Goal: Information Seeking & Learning: Learn about a topic

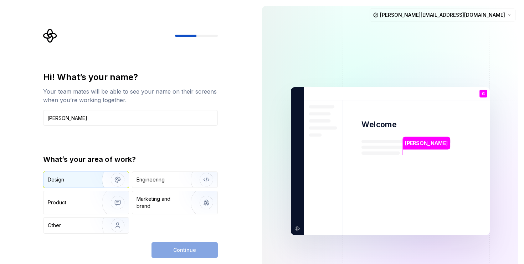
type input "Gareth Moore"
click at [88, 184] on div "Design" at bounding box center [86, 180] width 85 height 16
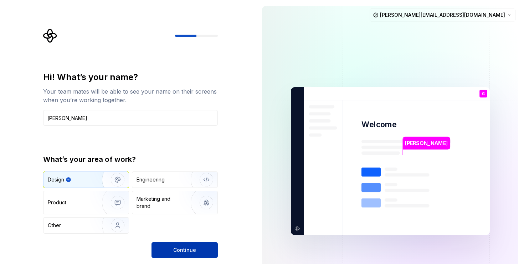
click at [177, 250] on span "Continue" at bounding box center [184, 249] width 23 height 7
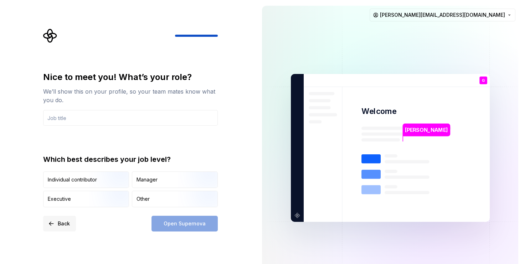
click at [58, 222] on span "Back" at bounding box center [64, 223] width 12 height 7
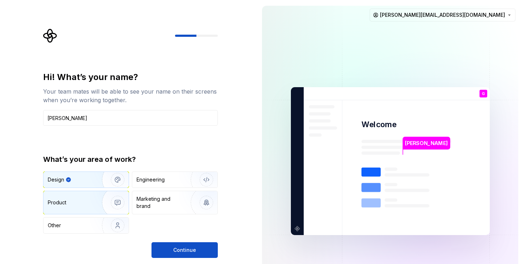
click at [58, 204] on div "Product" at bounding box center [57, 202] width 19 height 7
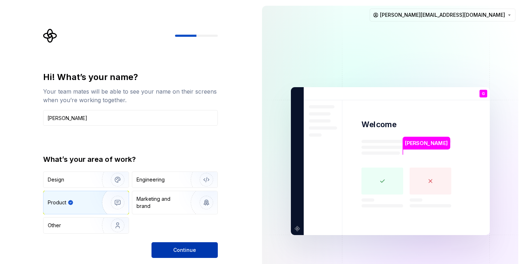
click at [194, 248] on span "Continue" at bounding box center [184, 249] width 23 height 7
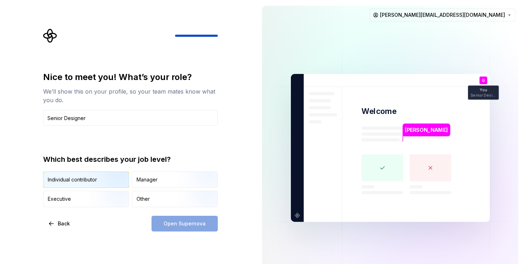
type input "Senior Designer"
click at [96, 183] on img "button" at bounding box center [112, 188] width 46 height 48
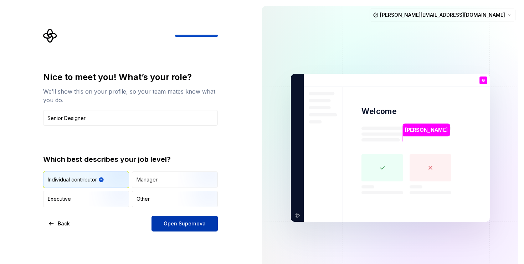
click at [185, 224] on span "Open Supernova" at bounding box center [185, 223] width 42 height 7
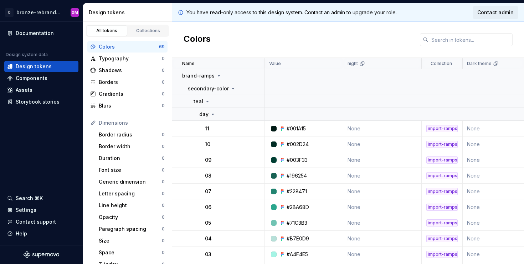
click at [506, 11] on span "Contact admin" at bounding box center [495, 12] width 36 height 7
click at [29, 221] on div "Contact support" at bounding box center [36, 221] width 40 height 7
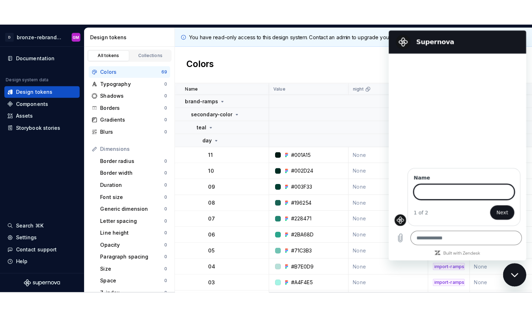
scroll to position [34, 0]
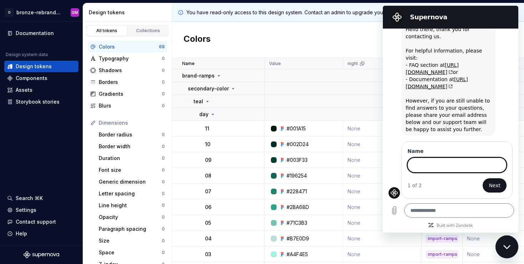
click at [360, 36] on div "Colors" at bounding box center [348, 40] width 352 height 36
click at [506, 245] on icon "Close messaging window" at bounding box center [506, 246] width 7 height 5
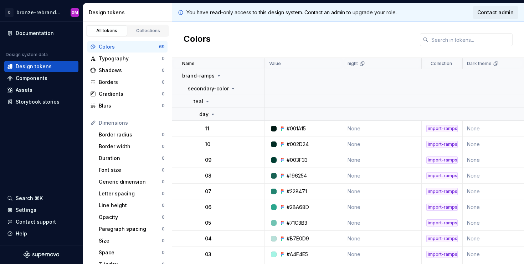
click at [494, 12] on span "Contact admin" at bounding box center [495, 12] width 36 height 7
click at [42, 11] on html "D bronze-rebrand-design-tokens GM Documentation Design system data Design token…" at bounding box center [262, 132] width 524 height 264
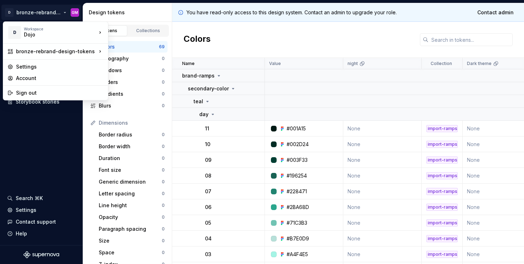
click at [48, 131] on html "D bronze-rebrand-design-tokens GM Documentation Design system data Design token…" at bounding box center [262, 132] width 524 height 264
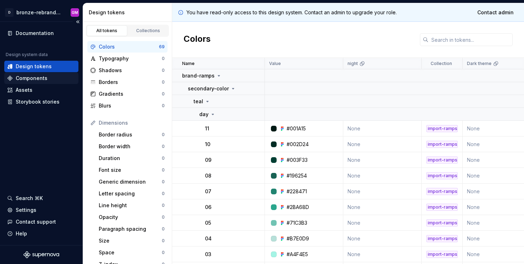
click at [30, 79] on div "Components" at bounding box center [32, 78] width 32 height 7
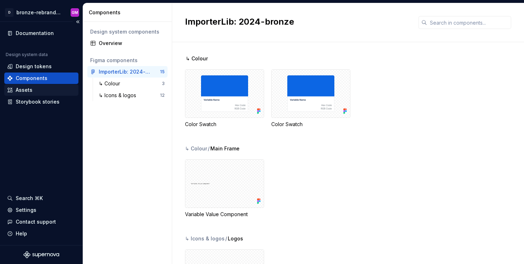
click at [29, 93] on div "Assets" at bounding box center [41, 89] width 74 height 11
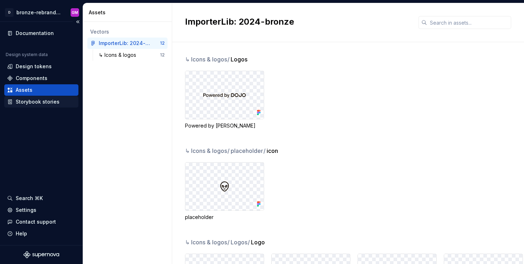
click at [34, 103] on div "Storybook stories" at bounding box center [38, 101] width 44 height 7
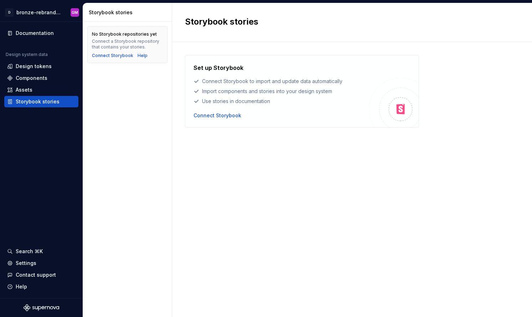
type textarea "*"
click at [21, 72] on div "Components" at bounding box center [41, 77] width 74 height 11
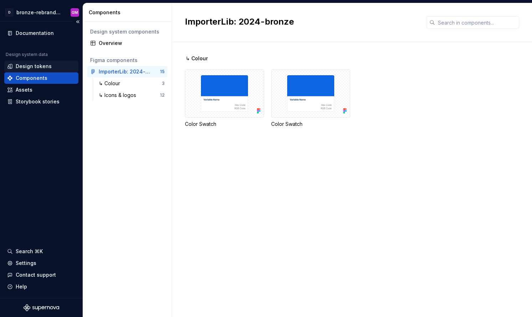
click at [23, 65] on div "Design tokens" at bounding box center [34, 66] width 36 height 7
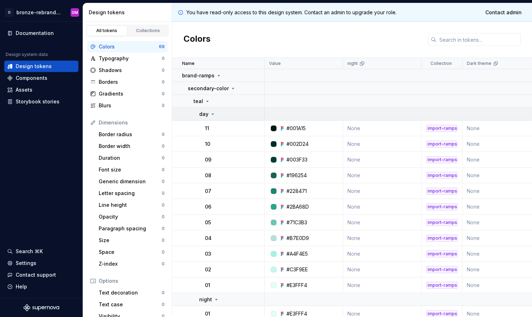
click at [213, 114] on icon at bounding box center [213, 114] width 2 height 1
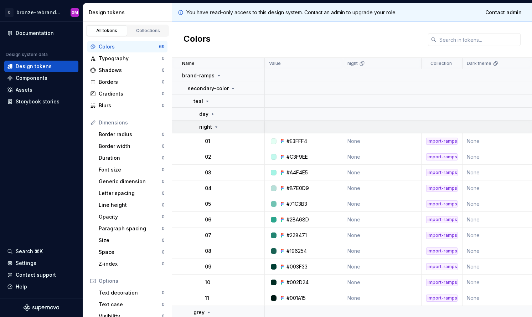
click at [214, 127] on icon at bounding box center [217, 127] width 6 height 6
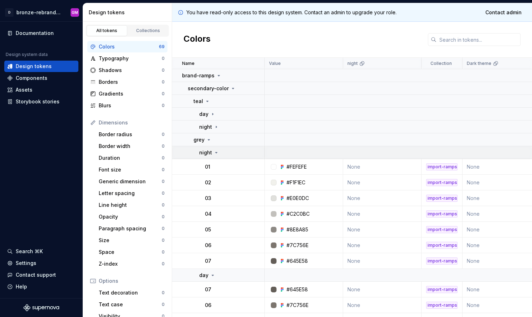
click at [214, 152] on icon at bounding box center [217, 153] width 6 height 6
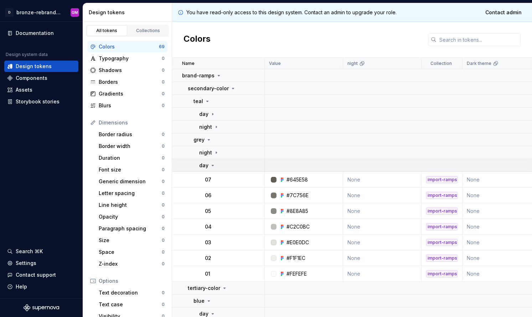
click at [214, 167] on icon at bounding box center [213, 166] width 6 height 6
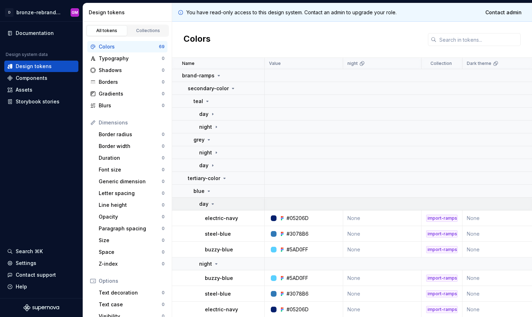
click at [212, 206] on icon at bounding box center [213, 204] width 6 height 6
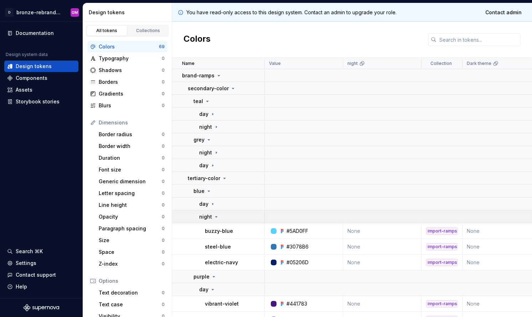
click at [216, 216] on icon at bounding box center [217, 216] width 2 height 1
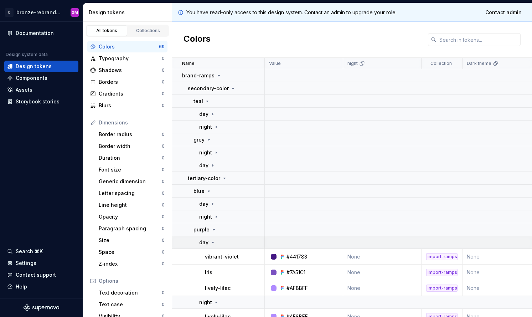
click at [214, 242] on icon at bounding box center [213, 243] width 6 height 6
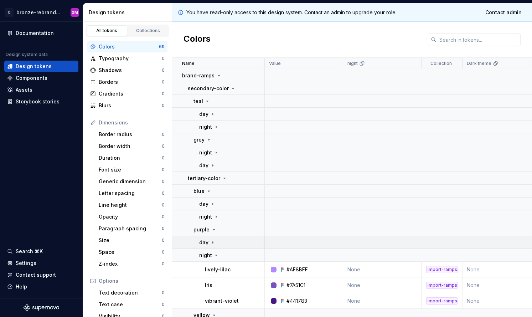
scroll to position [89, 0]
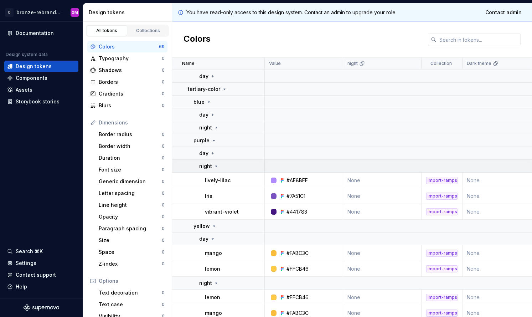
click at [211, 167] on p "night" at bounding box center [205, 166] width 13 height 7
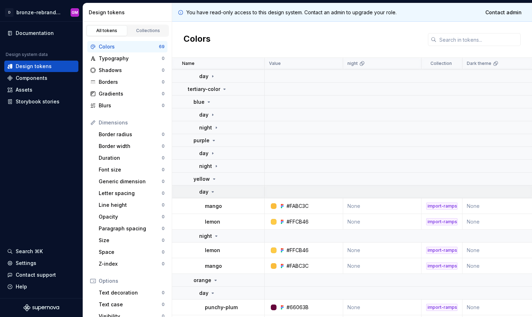
click at [212, 192] on icon at bounding box center [213, 192] width 6 height 6
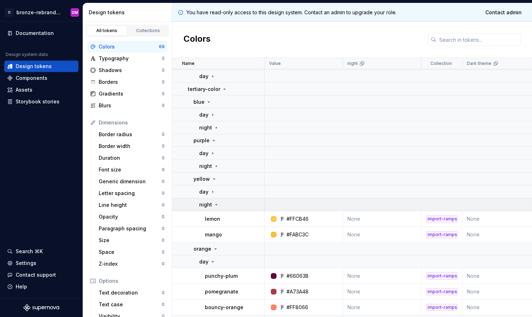
click at [209, 204] on p "night" at bounding box center [205, 204] width 13 height 7
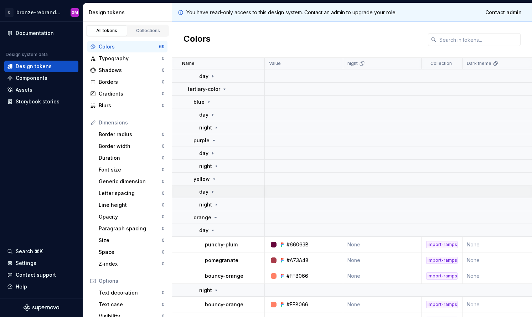
click at [214, 189] on icon at bounding box center [213, 192] width 6 height 6
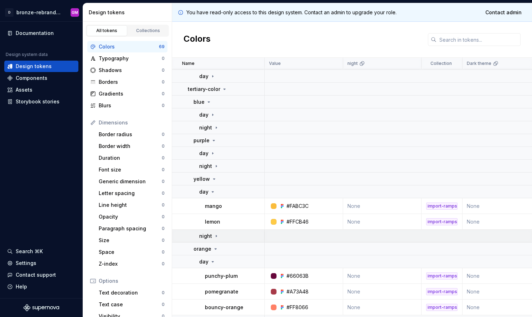
click at [214, 236] on icon at bounding box center [217, 236] width 6 height 6
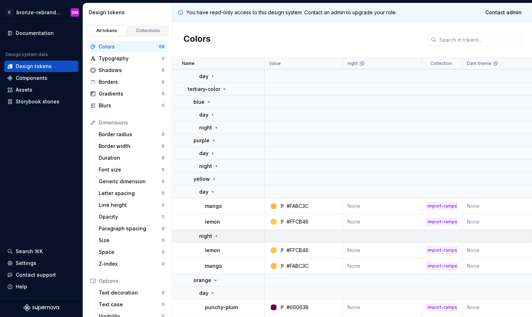
click at [214, 235] on icon at bounding box center [217, 236] width 6 height 6
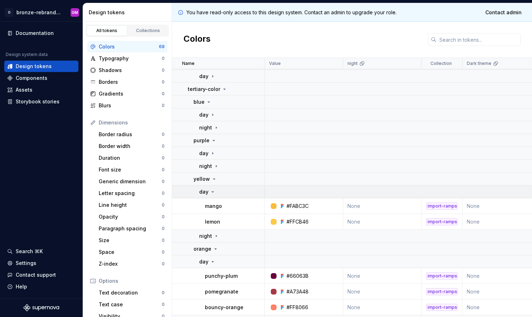
click at [212, 195] on div "day" at bounding box center [207, 191] width 16 height 7
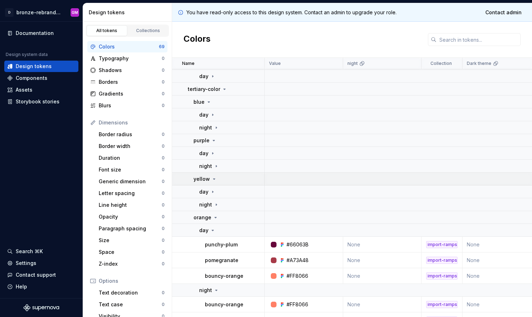
click at [212, 180] on icon at bounding box center [214, 179] width 6 height 6
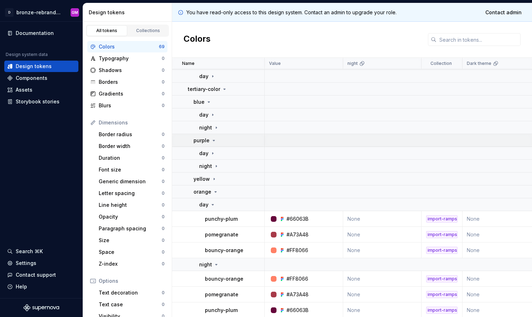
click at [214, 143] on div "purple" at bounding box center [205, 140] width 23 height 7
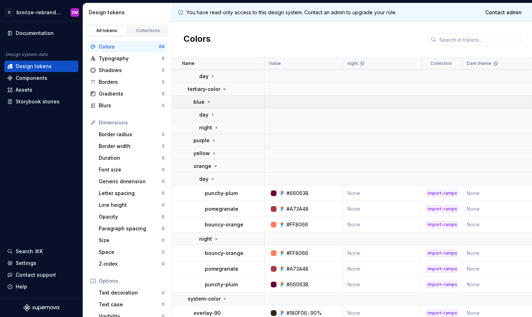
click at [208, 102] on icon at bounding box center [209, 102] width 2 height 1
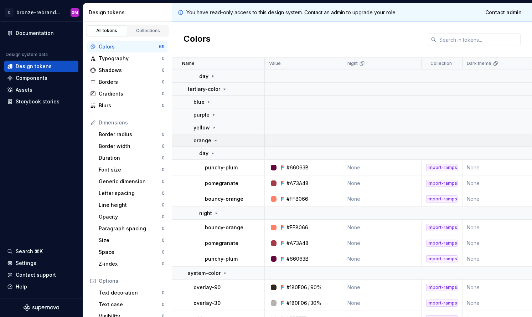
click at [211, 139] on div "orange" at bounding box center [206, 140] width 25 height 7
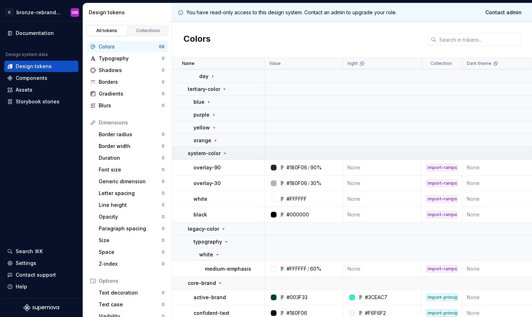
click at [222, 155] on icon at bounding box center [225, 153] width 6 height 6
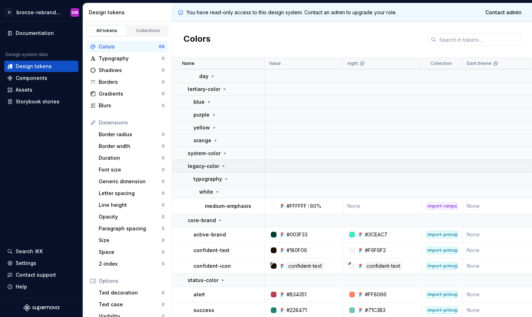
click at [216, 163] on p "legacy-color" at bounding box center [203, 166] width 31 height 7
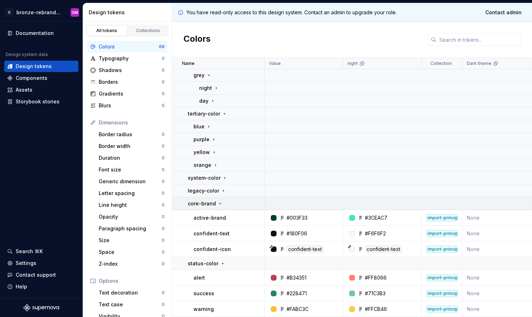
click at [207, 200] on p "core-brand" at bounding box center [202, 203] width 28 height 7
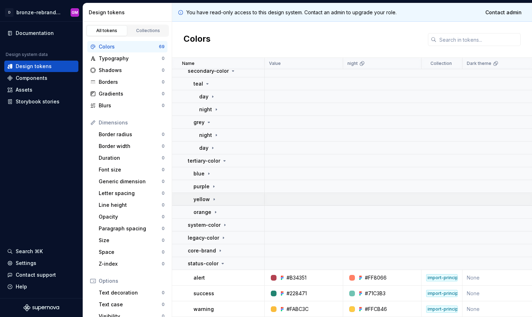
scroll to position [21, 0]
click at [206, 260] on p "status-color" at bounding box center [203, 263] width 31 height 7
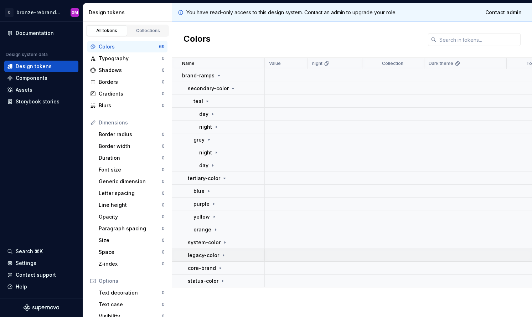
scroll to position [0, 0]
click at [210, 86] on p "secondary-color" at bounding box center [208, 88] width 41 height 7
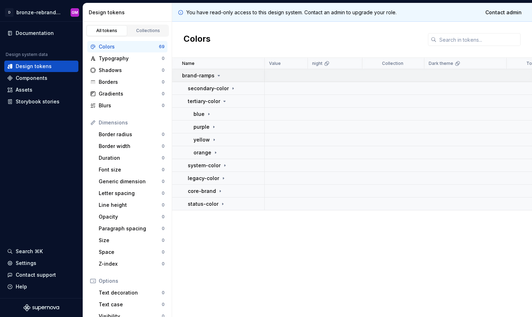
click at [210, 72] on p "brand-ramps" at bounding box center [198, 75] width 32 height 7
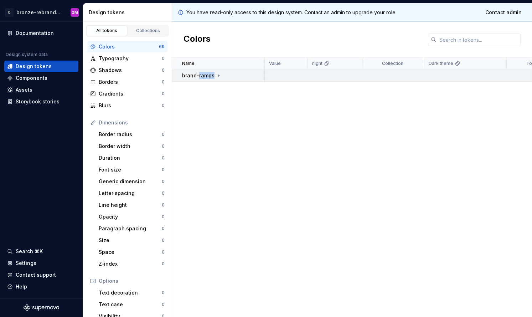
click at [210, 72] on p "brand-ramps" at bounding box center [198, 75] width 32 height 7
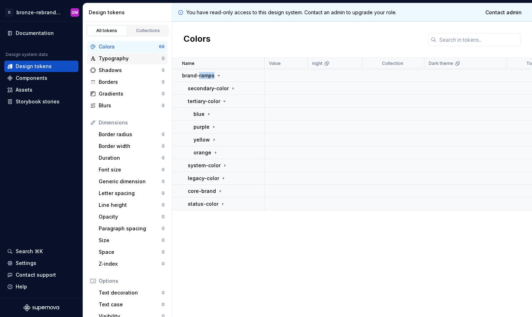
click at [123, 57] on div "Typography" at bounding box center [130, 58] width 63 height 7
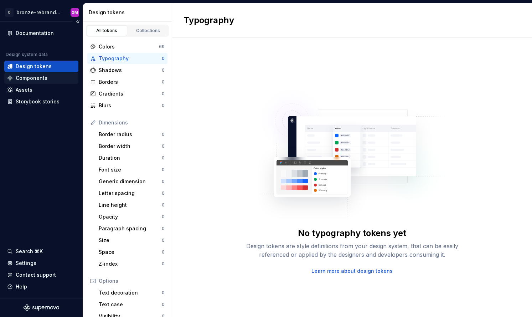
click at [36, 78] on div "Components" at bounding box center [32, 78] width 32 height 7
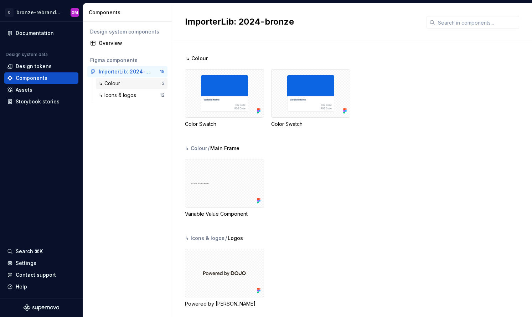
click at [123, 82] on div "↳ Colour" at bounding box center [111, 83] width 24 height 7
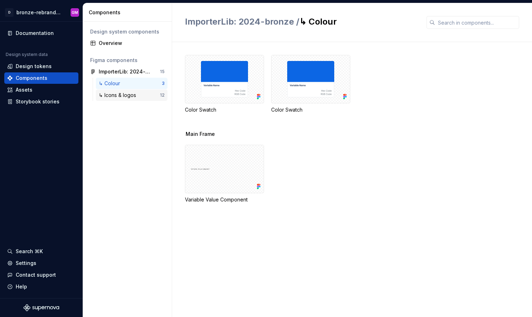
click at [123, 93] on div "↳ Icons & logos" at bounding box center [119, 95] width 40 height 7
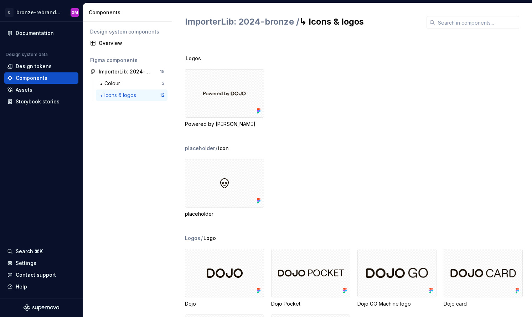
click at [122, 135] on div "Design system components Overview Figma components ImporterLib: 2024-bronze 15 …" at bounding box center [127, 169] width 89 height 295
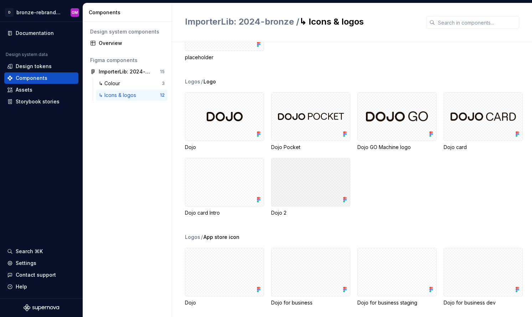
scroll to position [150, 0]
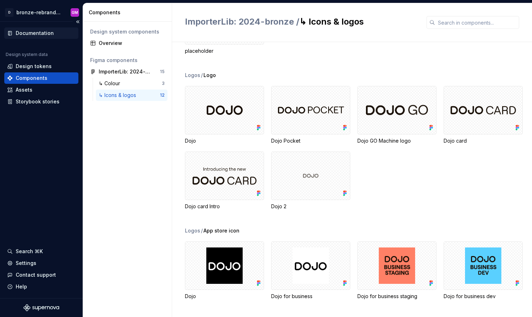
click at [43, 36] on div "Documentation" at bounding box center [35, 33] width 38 height 7
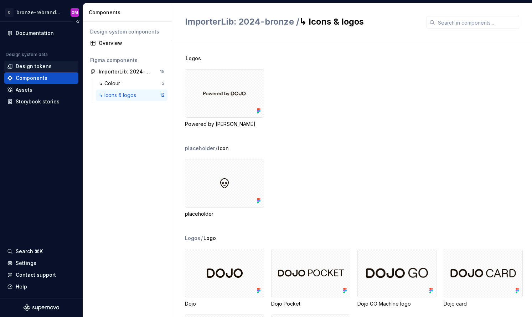
click at [29, 65] on div "Design tokens" at bounding box center [34, 66] width 36 height 7
